Goal: Task Accomplishment & Management: Manage account settings

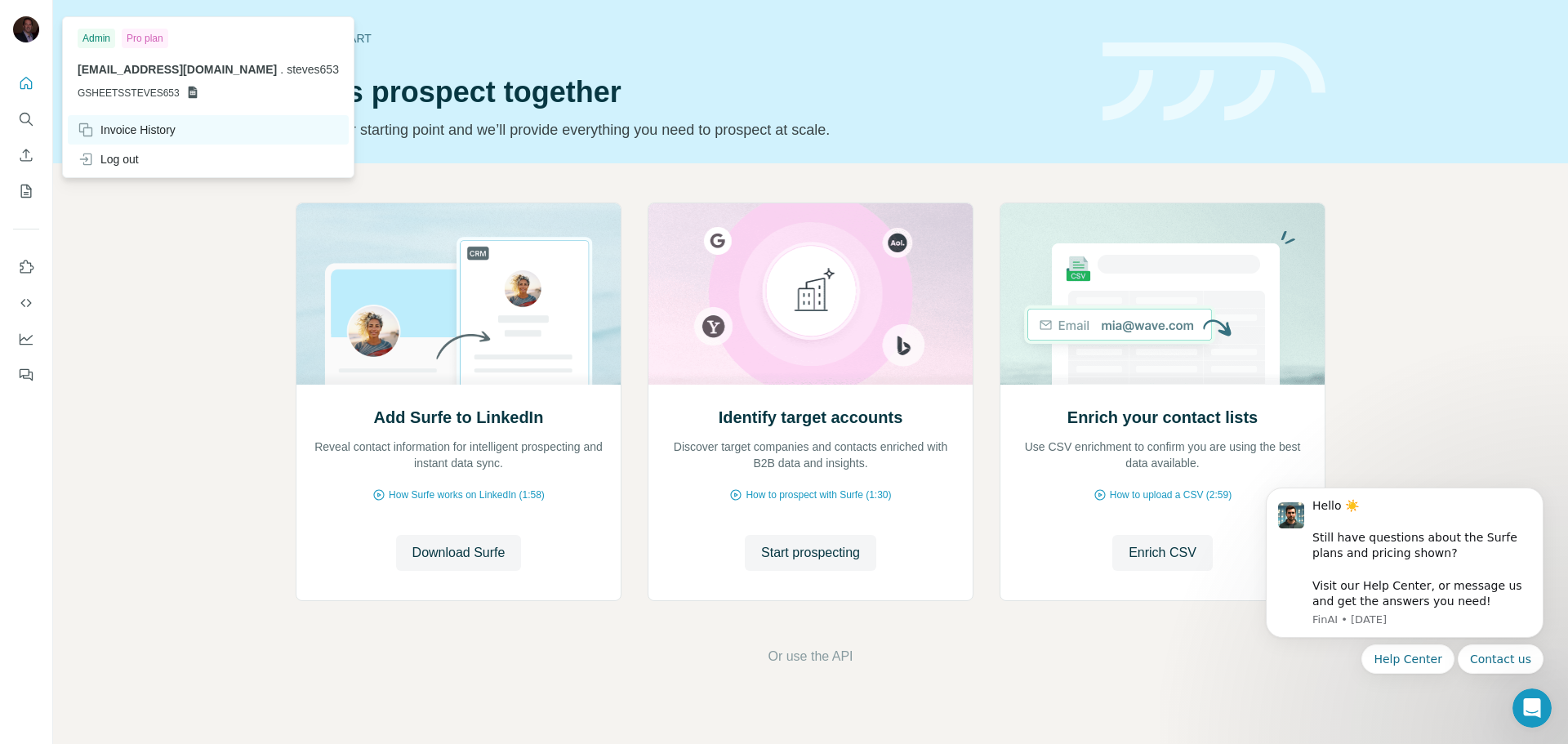
click at [133, 125] on div "Invoice History" at bounding box center [127, 130] width 98 height 16
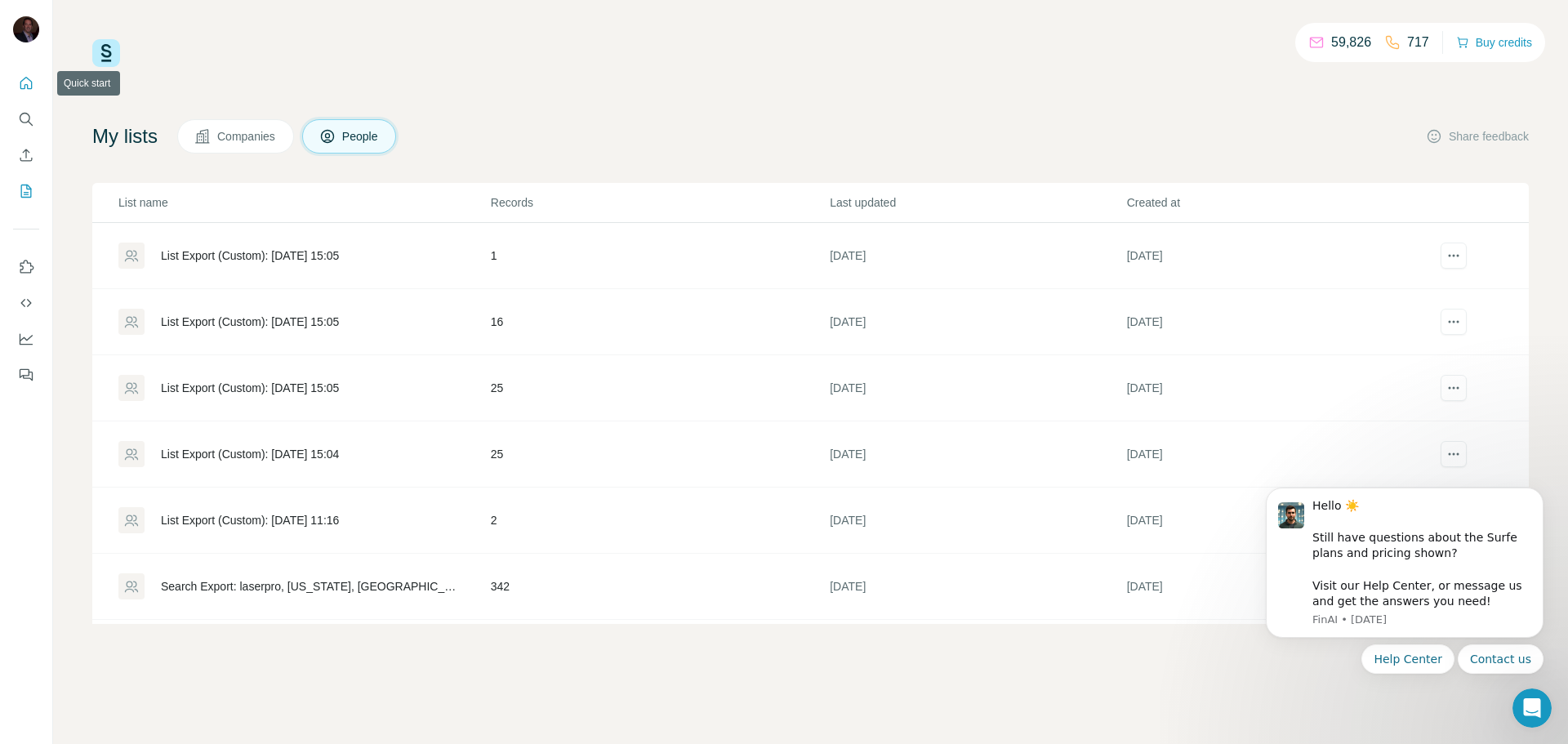
click at [25, 87] on icon "Quick start" at bounding box center [26, 82] width 12 height 12
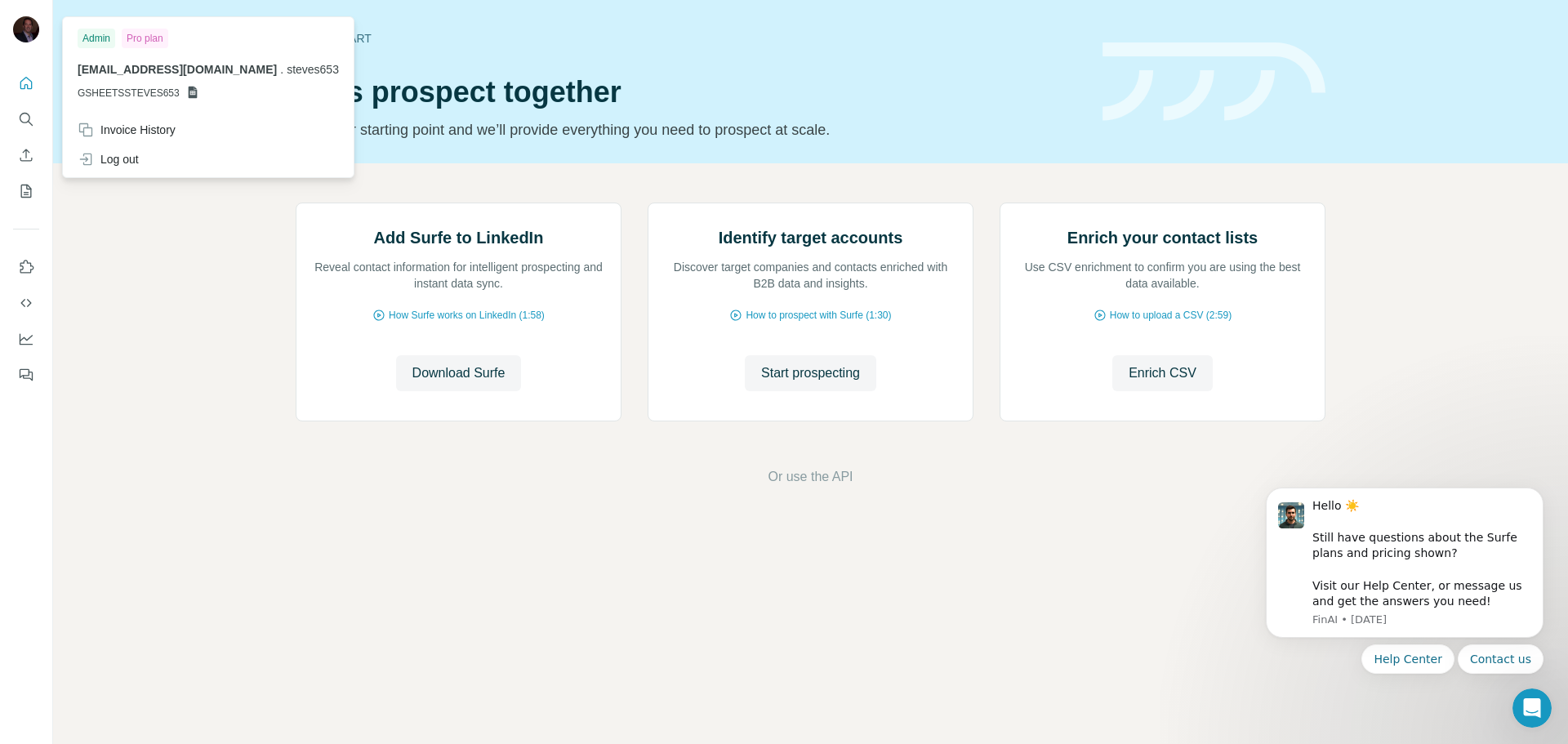
click at [96, 38] on div "Admin" at bounding box center [96, 38] width 38 height 20
click at [96, 38] on div "Admin" at bounding box center [96, 38] width 38 height 20
click at [136, 38] on div "Pro plan" at bounding box center [145, 38] width 47 height 20
click at [161, 96] on span "GSHEETSSTEVES653" at bounding box center [128, 93] width 102 height 15
click at [137, 135] on div "Invoice History" at bounding box center [127, 130] width 98 height 16
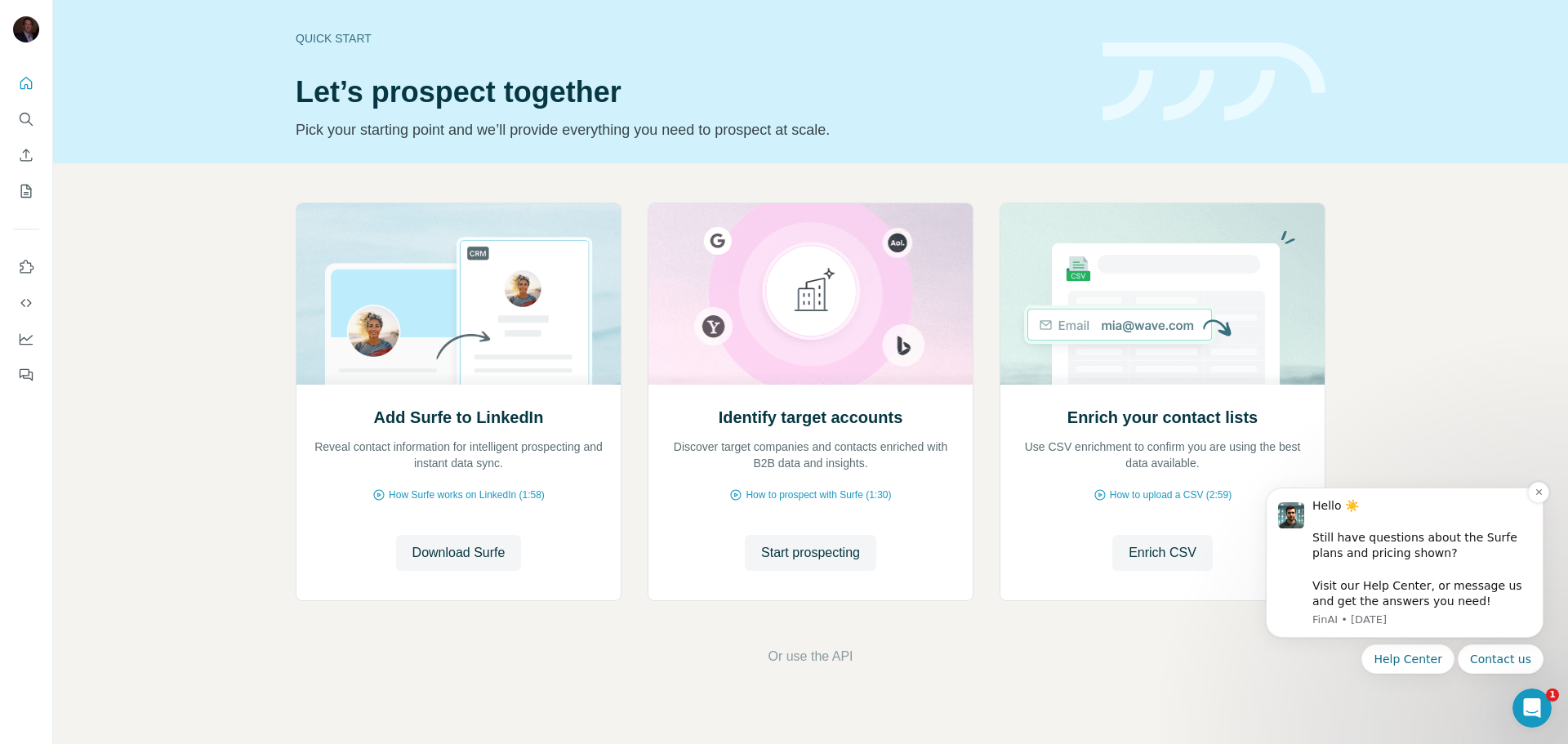
click at [1442, 595] on div "Hello ☀️ ​ Still have questions about the Surfe plans and pricing shown? ​ Visi…" at bounding box center [1422, 554] width 219 height 112
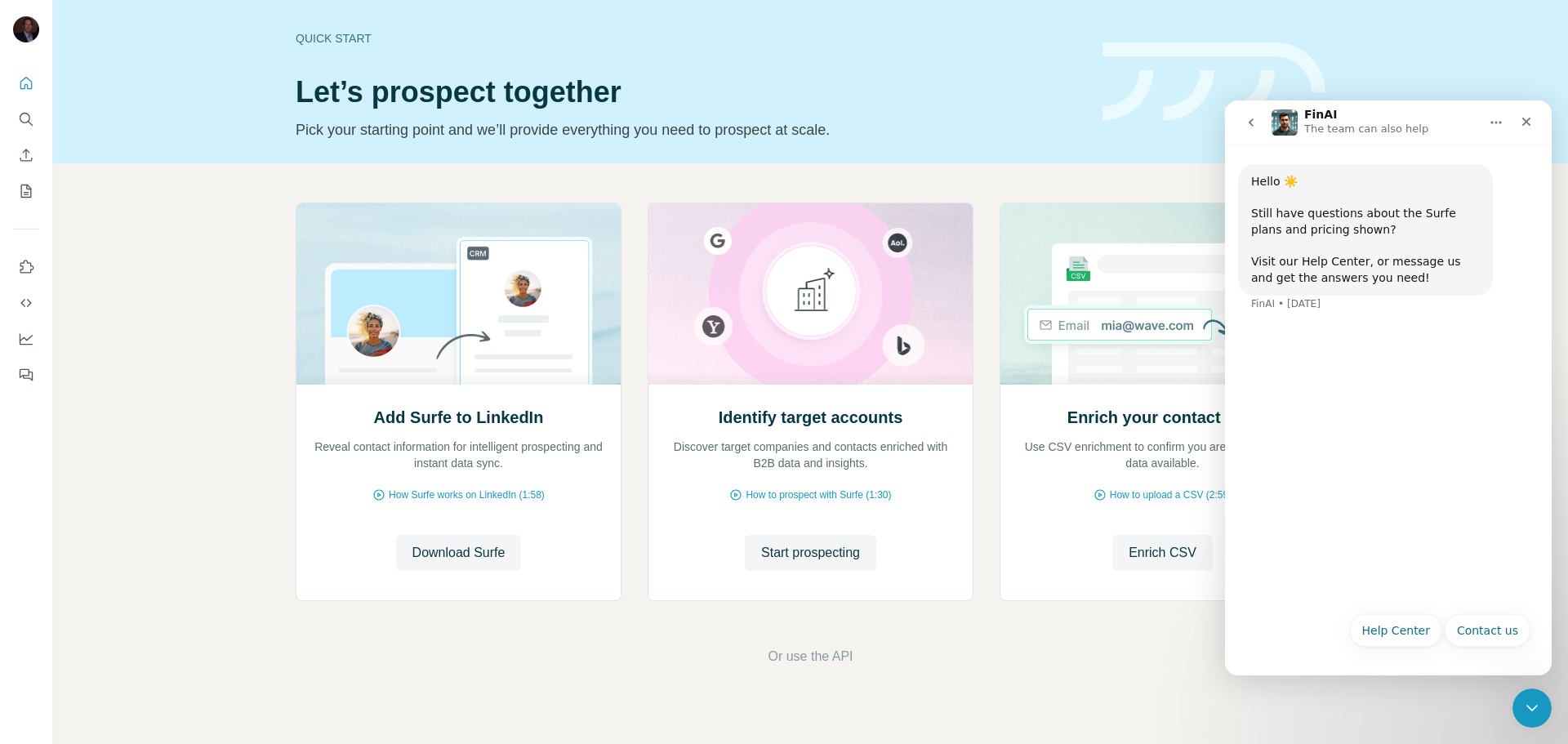
click at [1347, 466] on div "Hello ☀️ ​ Still have questions about the Surfe plans and pricing shown? ​ Visi…" at bounding box center [1389, 374] width 327 height 459
click at [1400, 630] on button "Help Center" at bounding box center [1396, 630] width 93 height 33
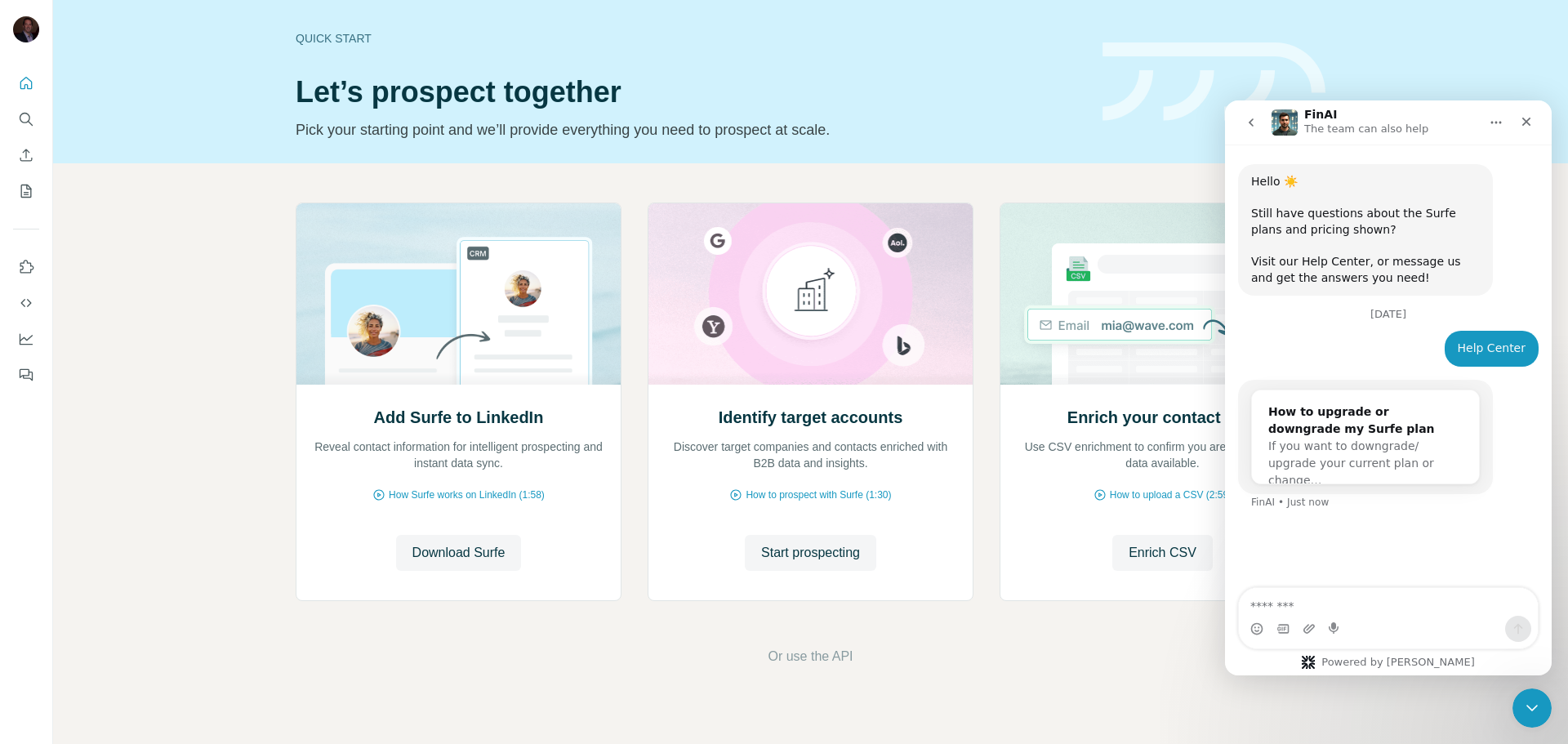
click at [1365, 613] on textarea "Message…" at bounding box center [1389, 602] width 299 height 28
type textarea "**********"
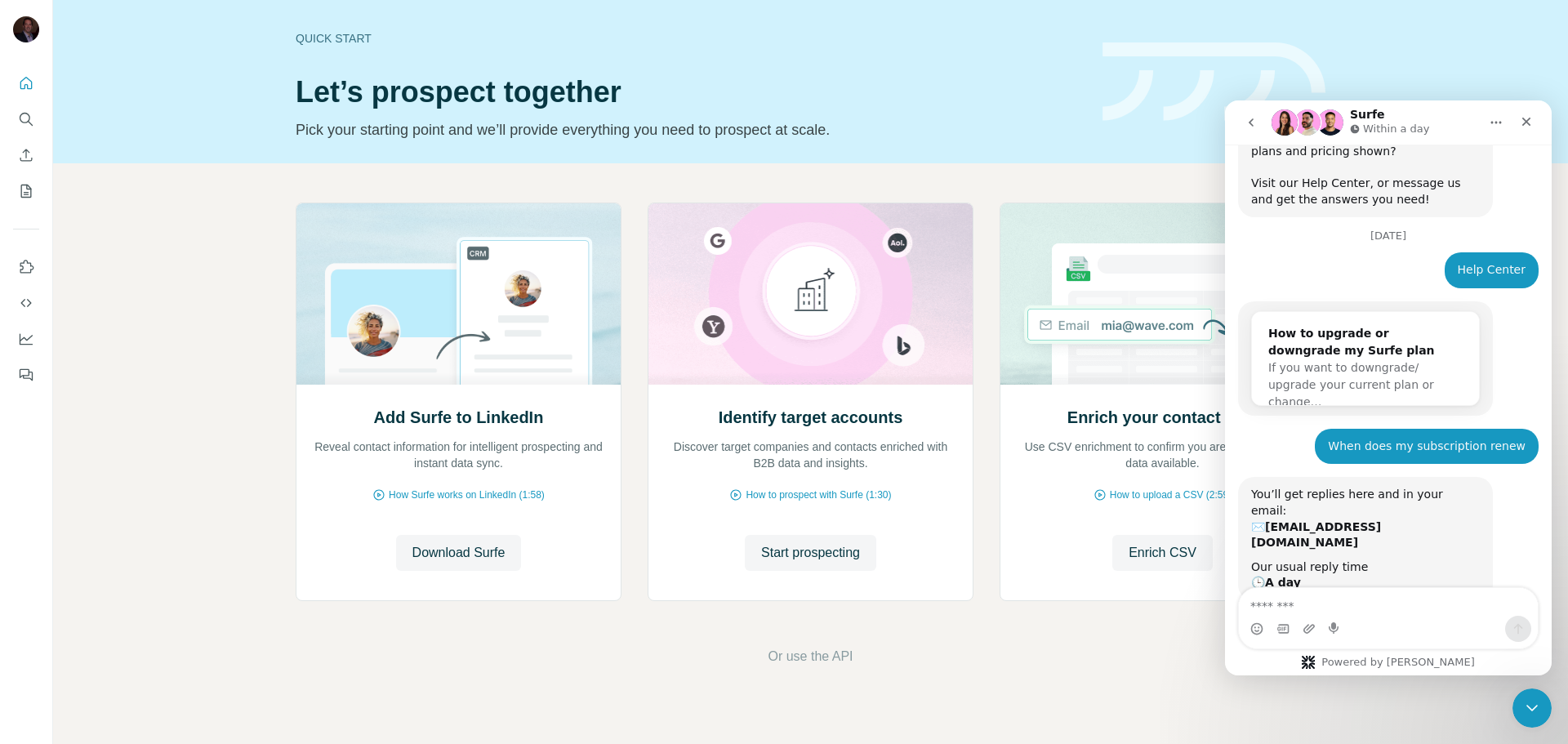
scroll to position [140, 0]
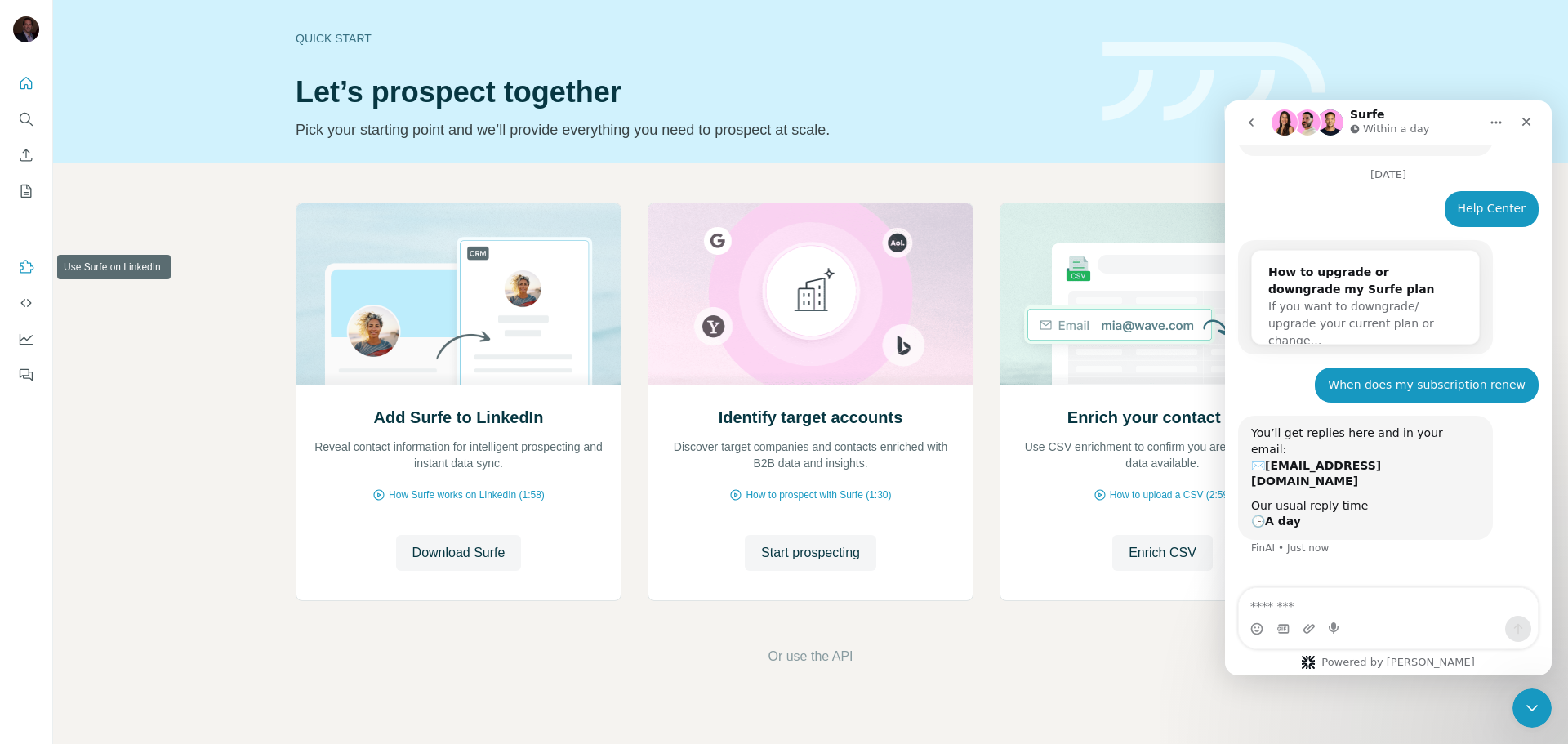
click at [25, 268] on icon "Use Surfe on LinkedIn" at bounding box center [26, 267] width 16 height 16
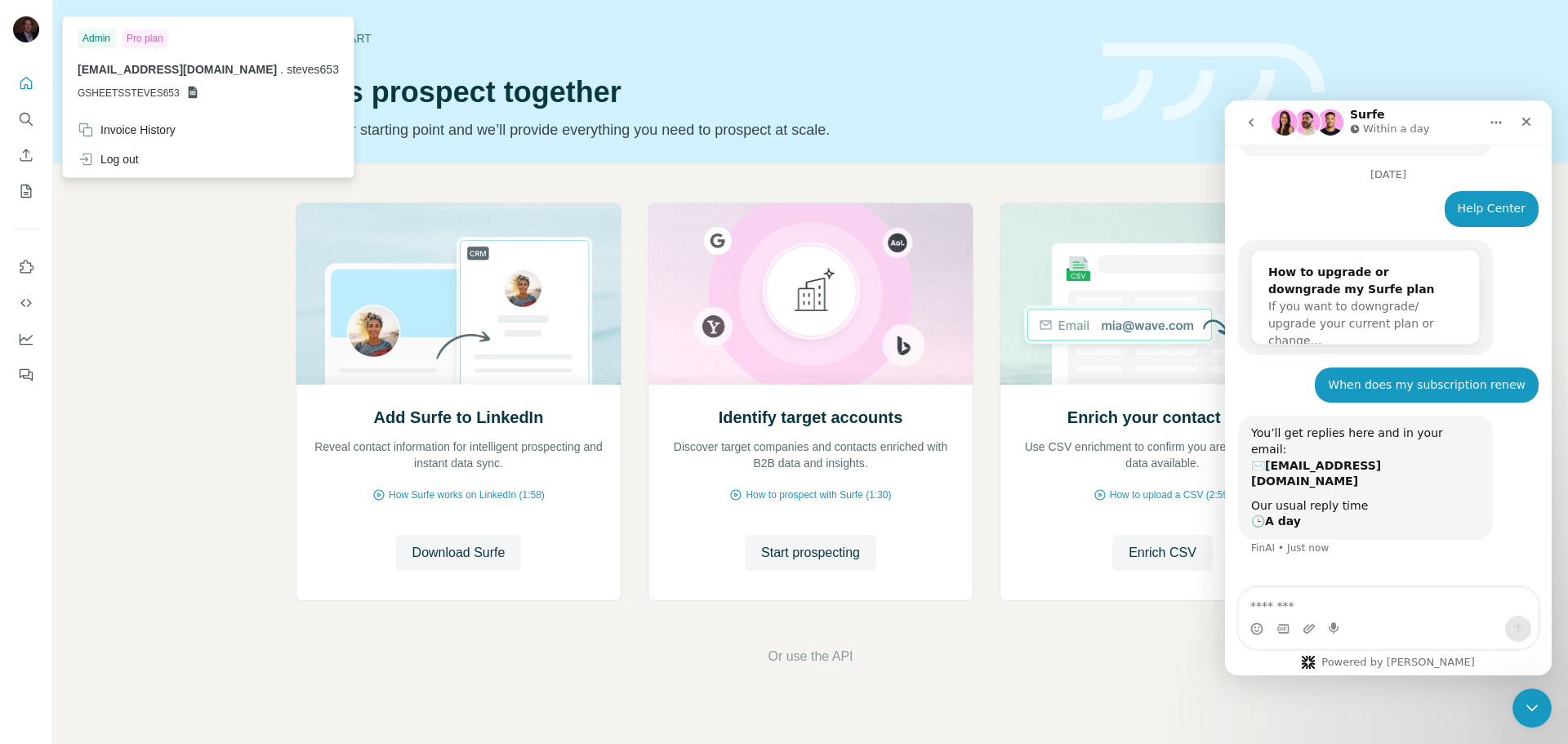
click at [29, 29] on img at bounding box center [26, 29] width 26 height 26
click at [94, 38] on div "Admin" at bounding box center [96, 38] width 38 height 20
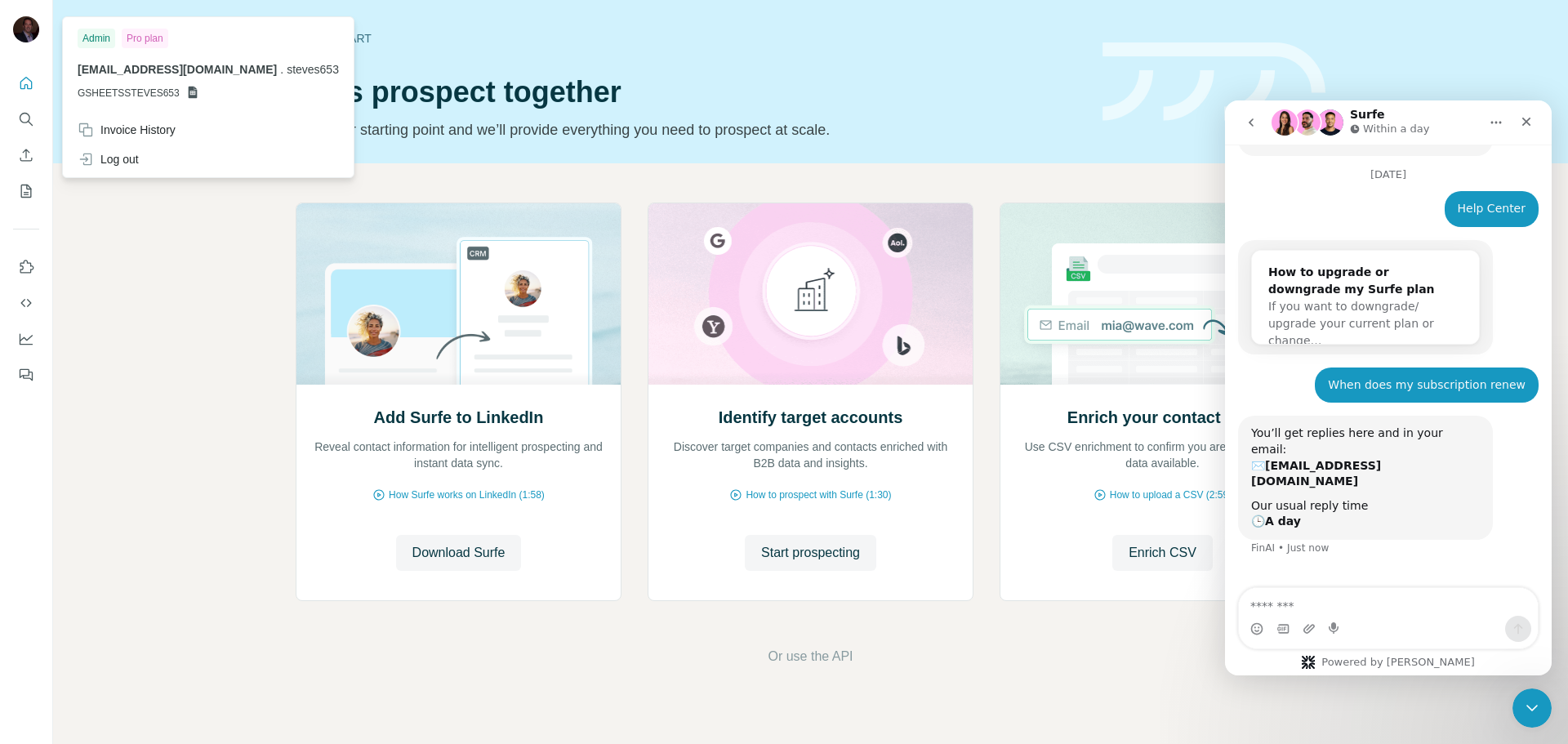
click at [136, 94] on span "GSHEETSSTEVES653" at bounding box center [128, 93] width 102 height 15
click at [193, 88] on icon at bounding box center [192, 92] width 9 height 12
click at [29, 341] on icon "Dashboard" at bounding box center [26, 339] width 16 height 16
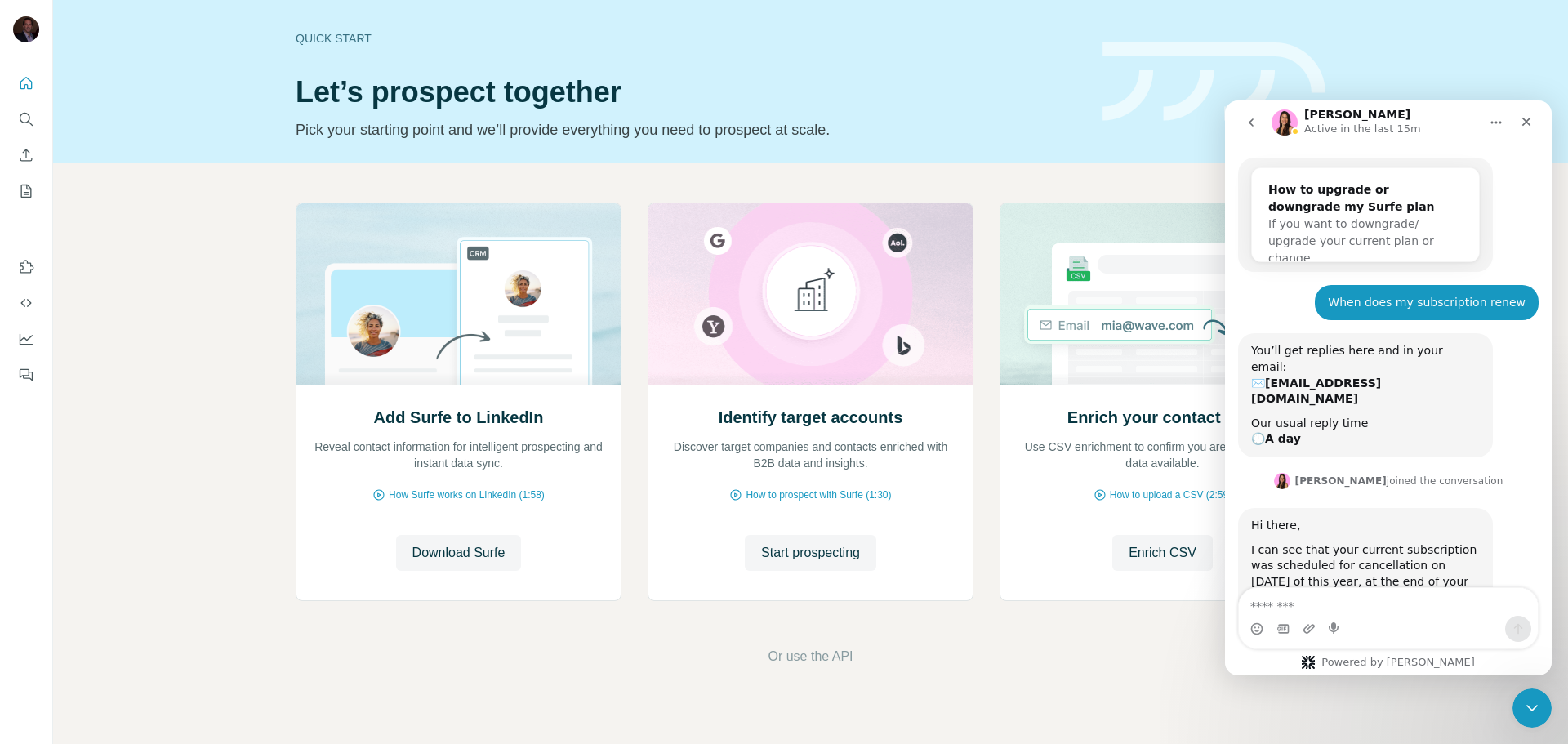
scroll to position [365, 0]
